Goal: Find specific page/section: Find specific page/section

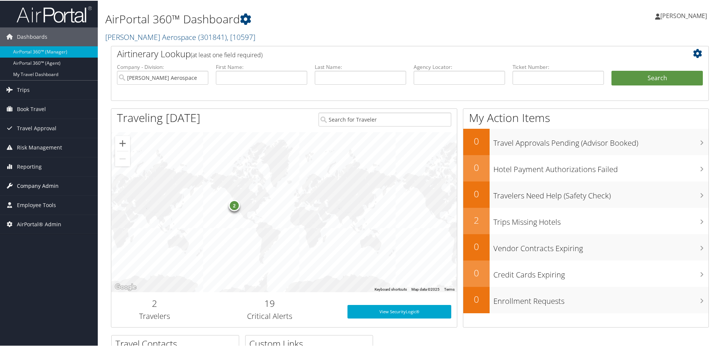
click at [36, 182] on span "Company Admin" at bounding box center [38, 185] width 42 height 19
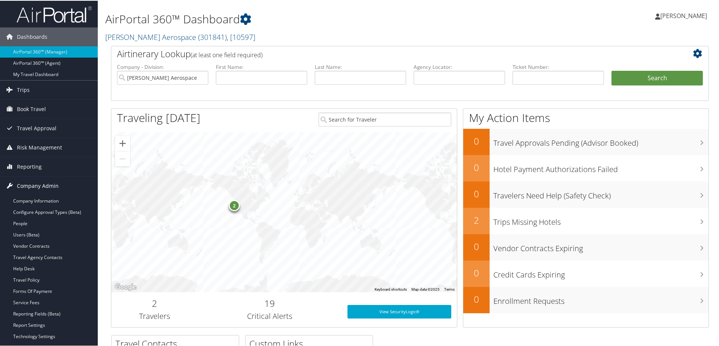
scroll to position [100, 0]
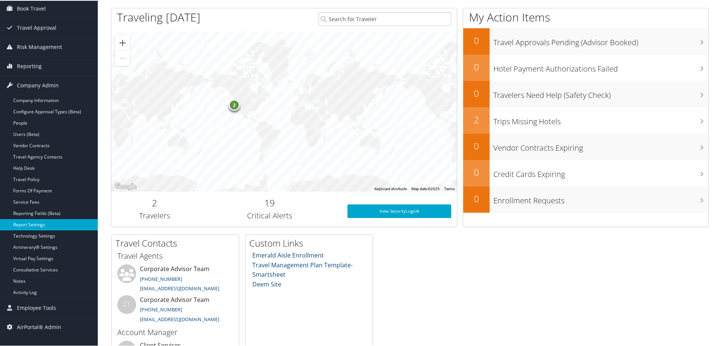
click at [28, 224] on link "Report Settings" at bounding box center [49, 223] width 98 height 11
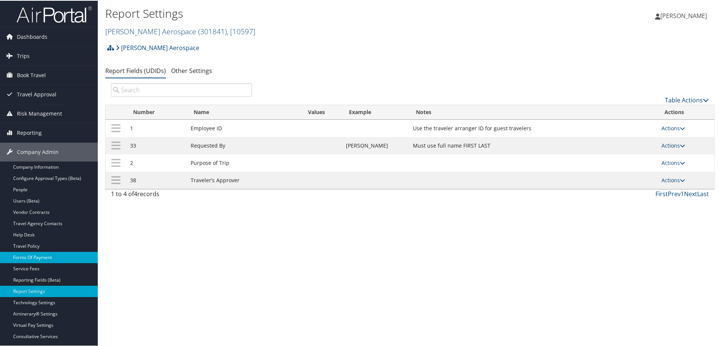
click at [46, 254] on link "Forms Of Payment" at bounding box center [49, 256] width 98 height 11
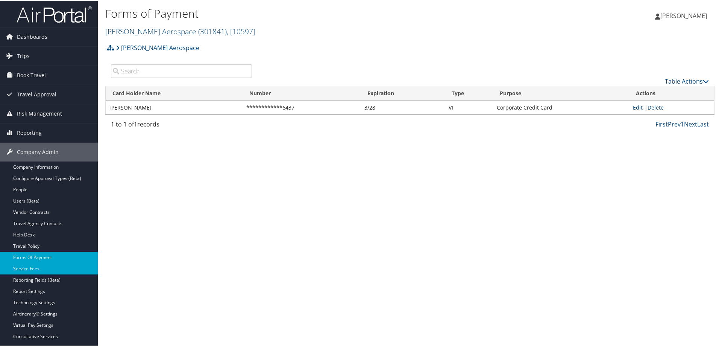
click at [32, 267] on link "Service Fees" at bounding box center [49, 267] width 98 height 11
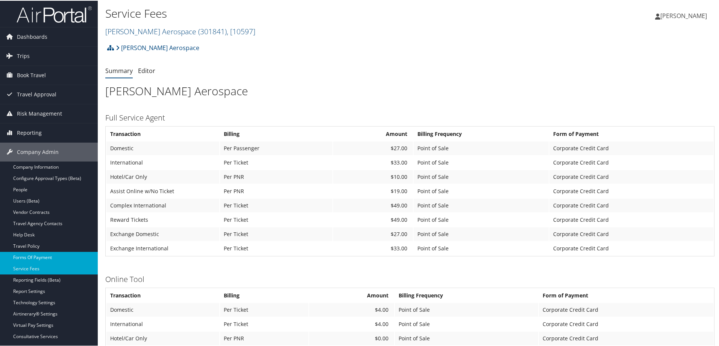
click at [29, 256] on link "Forms Of Payment" at bounding box center [49, 256] width 98 height 11
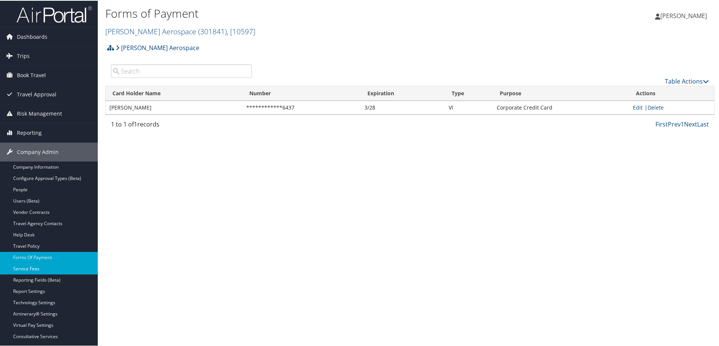
click at [41, 264] on link "Service Fees" at bounding box center [49, 267] width 98 height 11
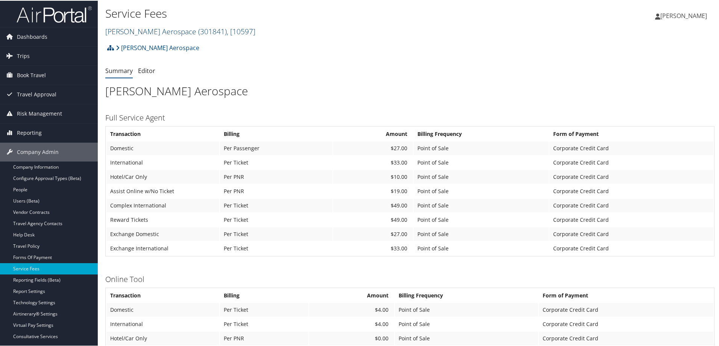
click at [142, 30] on link "[PERSON_NAME] Aerospace ( 301841 ) , [ 10597 ]" at bounding box center [180, 31] width 150 height 10
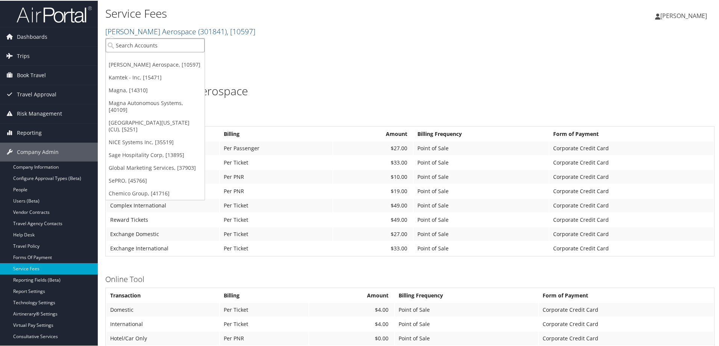
click at [130, 49] on input "search" at bounding box center [155, 45] width 99 height 14
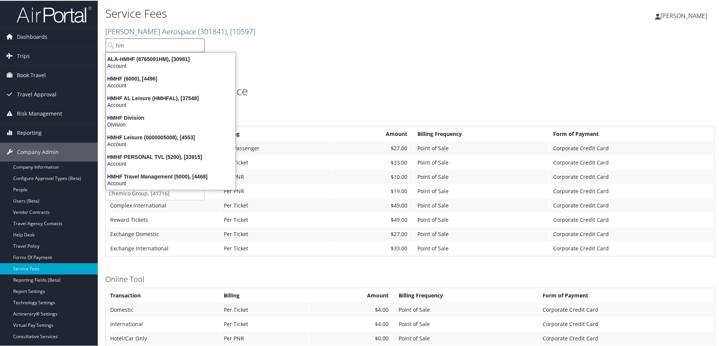
type input "h"
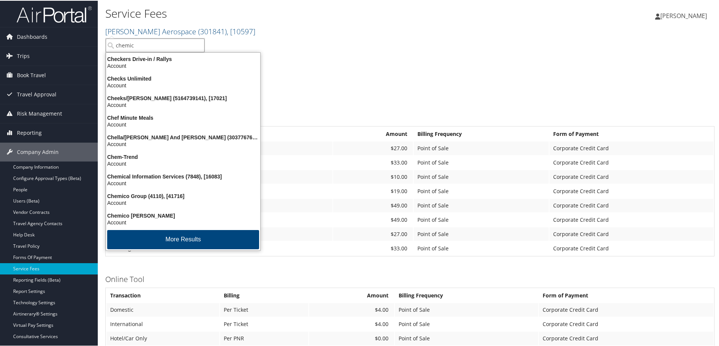
type input "chemico"
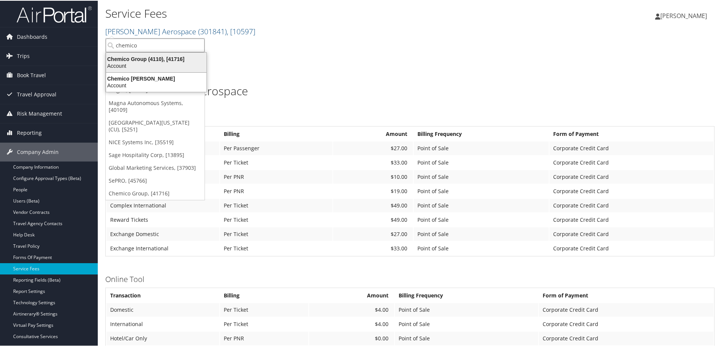
click at [129, 58] on div "Chemico Group (4110), [41716]" at bounding box center [156, 58] width 109 height 7
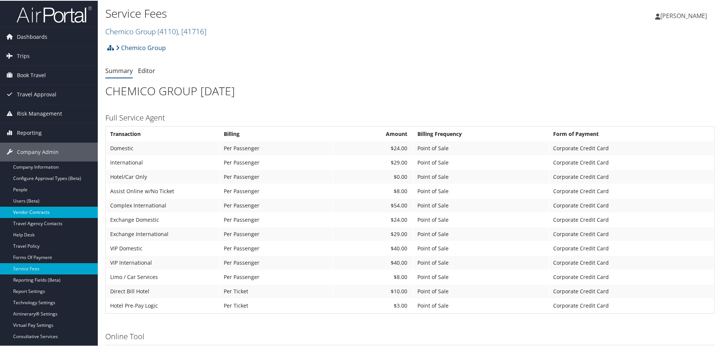
click at [36, 213] on link "Vendor Contracts" at bounding box center [49, 211] width 98 height 11
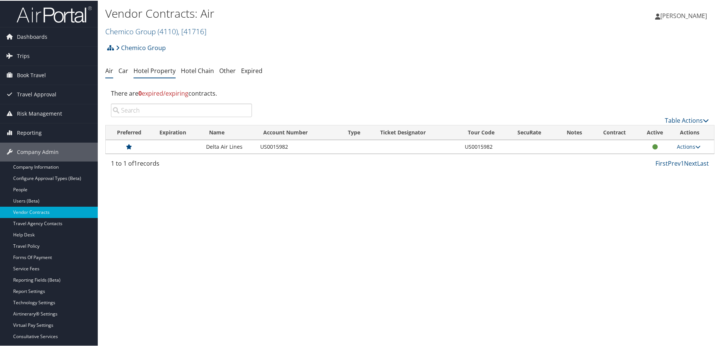
click at [155, 72] on link "Hotel Property" at bounding box center [155, 70] width 42 height 8
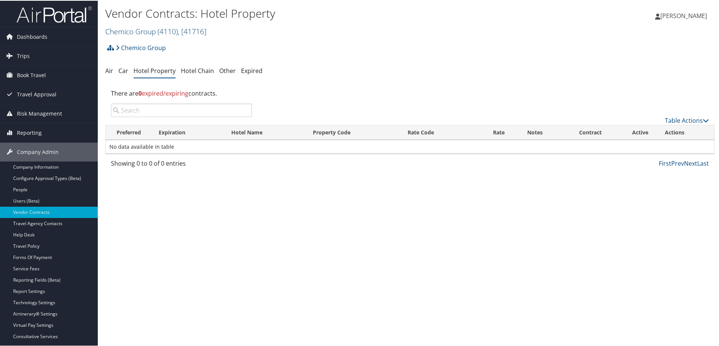
click at [141, 29] on link "Chemico Group ( 4110 ) , [ 41716 ]" at bounding box center [155, 31] width 101 height 10
